Goal: Register for event/course

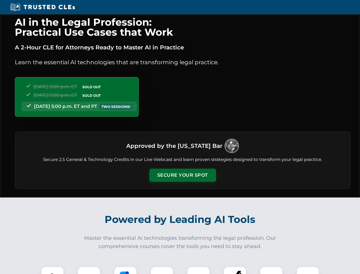
click at [183, 175] on button "Secure Your Spot" at bounding box center [183, 175] width 67 height 13
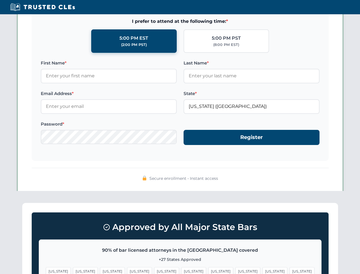
click at [209, 270] on span "[US_STATE]" at bounding box center [221, 271] width 25 height 8
click at [263, 270] on span "[US_STATE]" at bounding box center [275, 271] width 25 height 8
